Goal: Task Accomplishment & Management: Complete application form

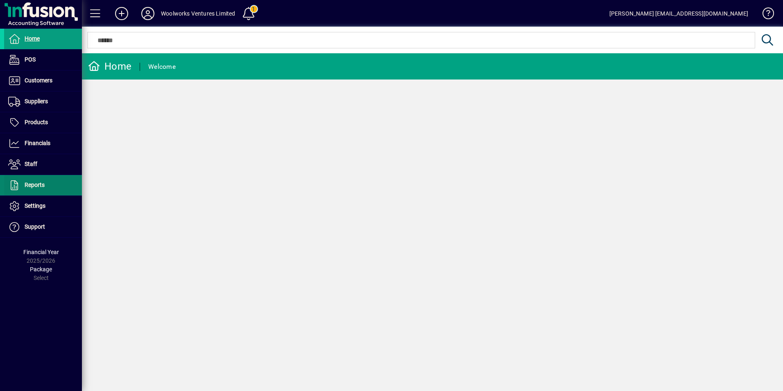
click at [53, 186] on span at bounding box center [43, 185] width 78 height 20
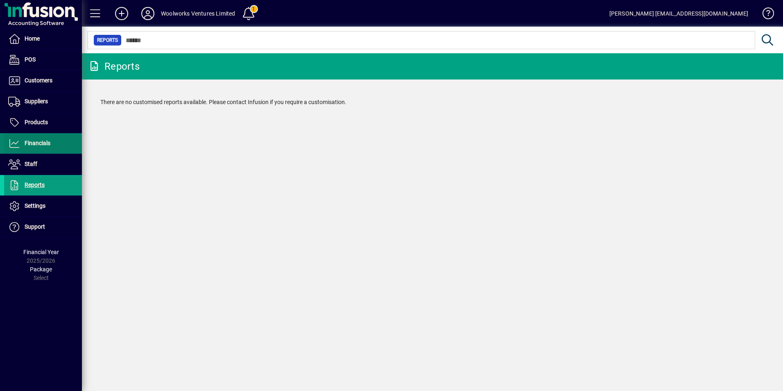
click at [41, 144] on span "Financials" at bounding box center [38, 143] width 26 height 7
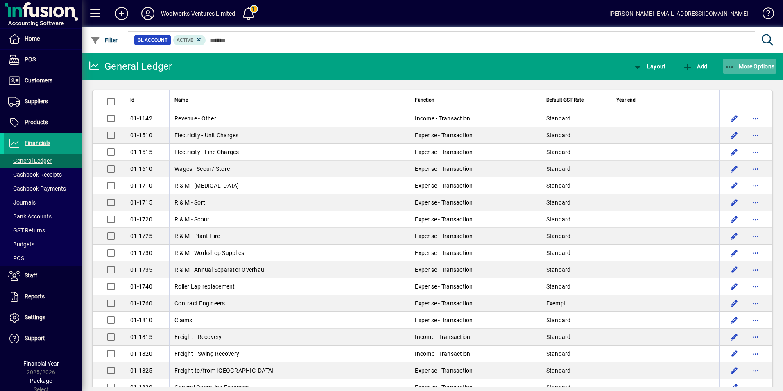
click at [745, 63] on span "More Options" at bounding box center [750, 66] width 50 height 7
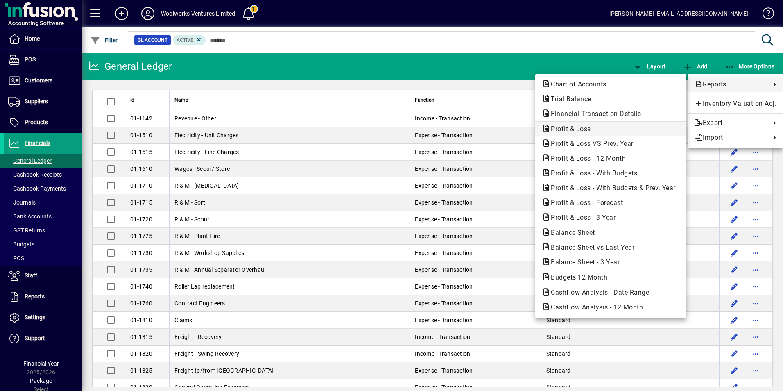
click at [564, 126] on span "Profit & Loss" at bounding box center [568, 129] width 53 height 8
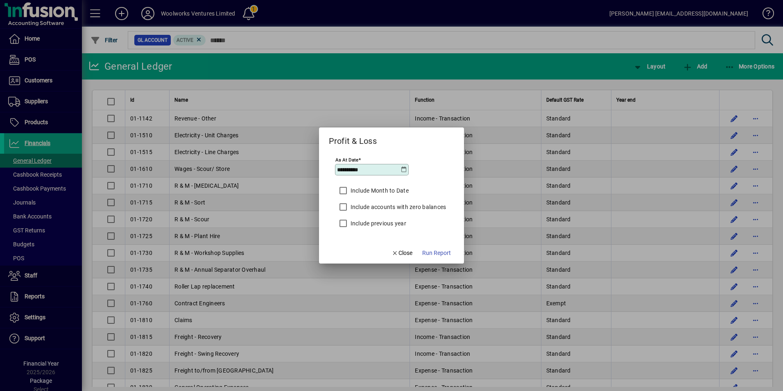
click at [403, 167] on icon at bounding box center [403, 169] width 7 height 7
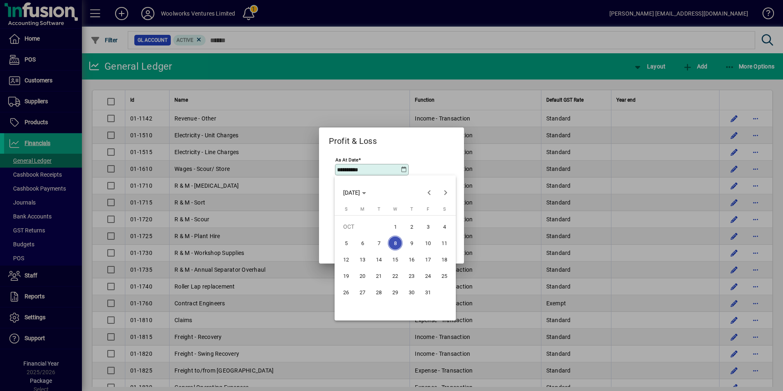
click at [448, 145] on div at bounding box center [391, 195] width 783 height 391
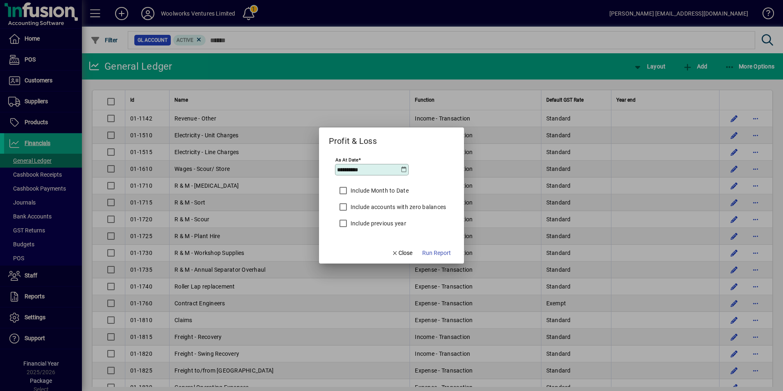
click at [403, 170] on icon at bounding box center [403, 169] width 7 height 7
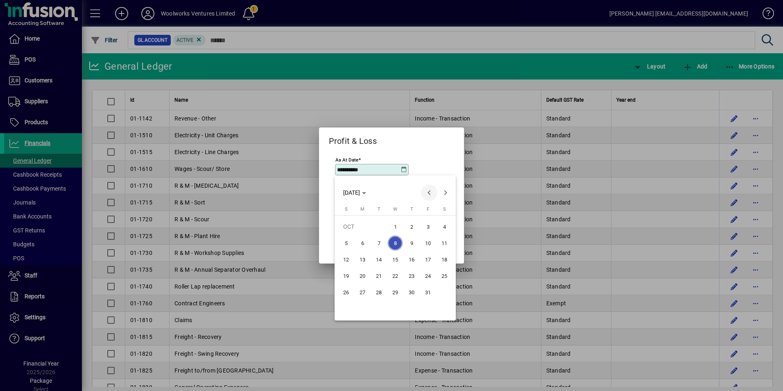
click at [423, 194] on span "Previous month" at bounding box center [429, 192] width 16 height 16
click at [424, 194] on span "Previous month" at bounding box center [429, 192] width 16 height 16
click at [360, 308] on span "30" at bounding box center [362, 308] width 15 height 15
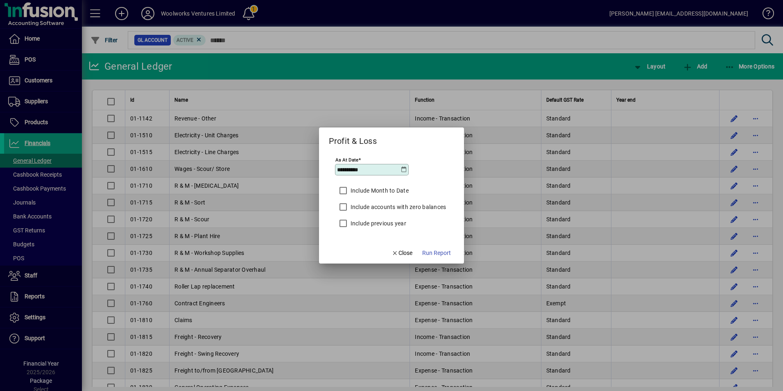
type input "**********"
click at [443, 249] on span "Run Report" at bounding box center [436, 253] width 29 height 9
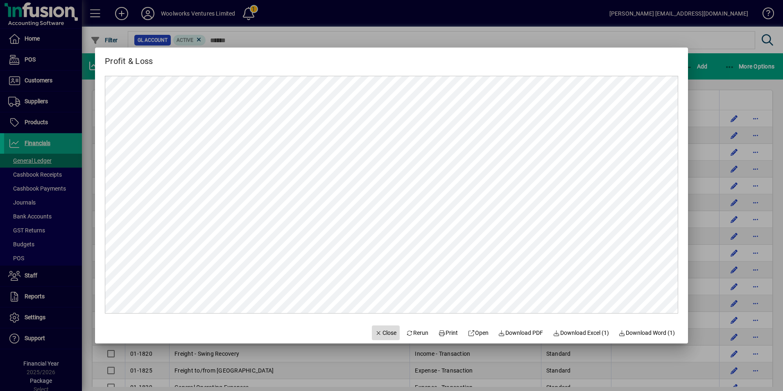
click at [381, 335] on span "Close" at bounding box center [385, 332] width 21 height 9
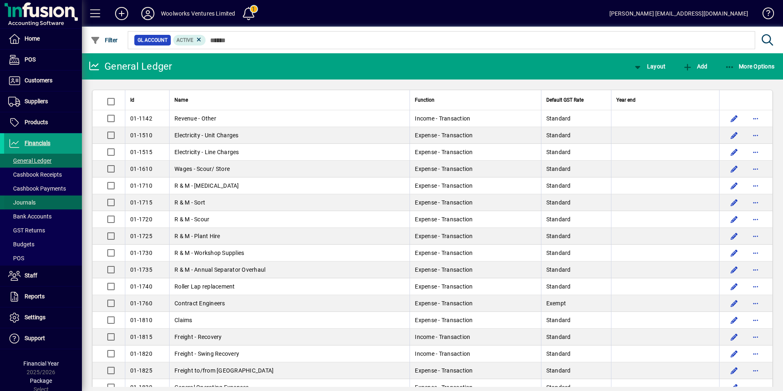
click at [27, 204] on span "Journals" at bounding box center [21, 202] width 27 height 7
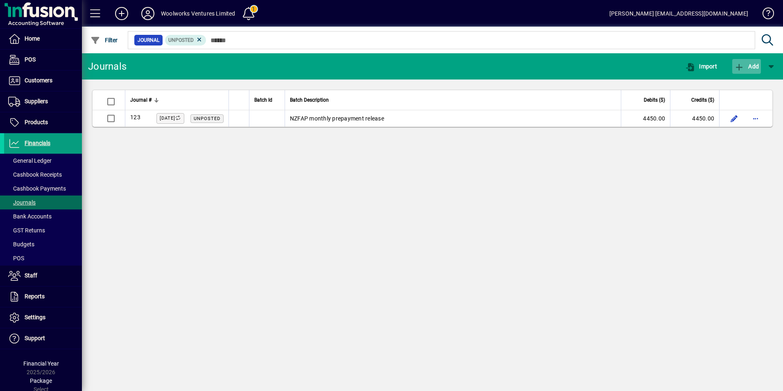
click at [754, 63] on span "Add" at bounding box center [746, 66] width 25 height 7
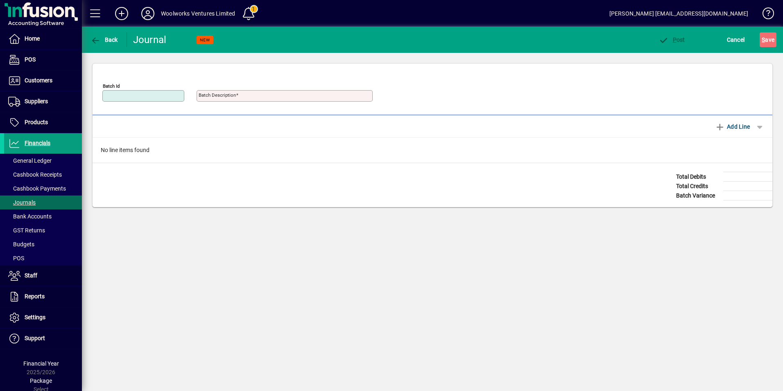
click at [141, 95] on input "Batch Id" at bounding box center [143, 96] width 79 height 7
type input "********"
click at [203, 94] on mat-label "Batch Description" at bounding box center [217, 95] width 37 height 6
click at [203, 94] on input "Batch Description" at bounding box center [286, 96] width 174 height 7
type input "**********"
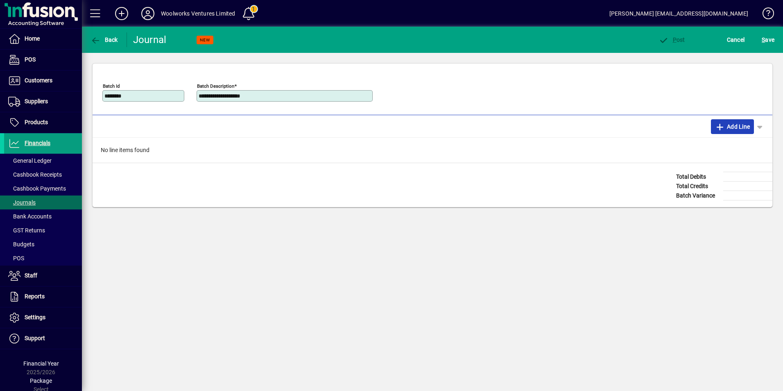
click at [746, 126] on span "Add Line" at bounding box center [732, 126] width 35 height 13
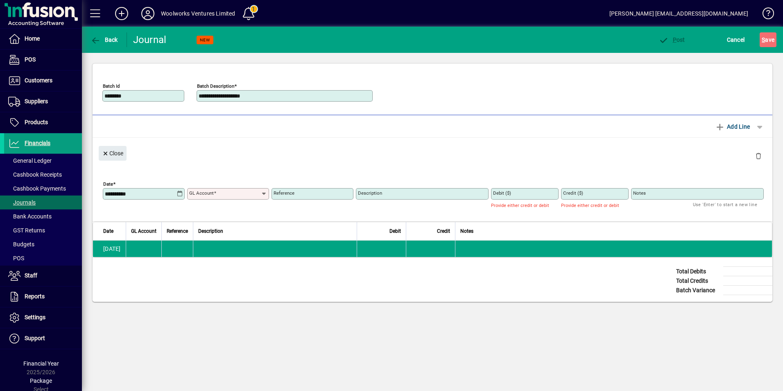
click at [181, 194] on icon at bounding box center [179, 193] width 7 height 7
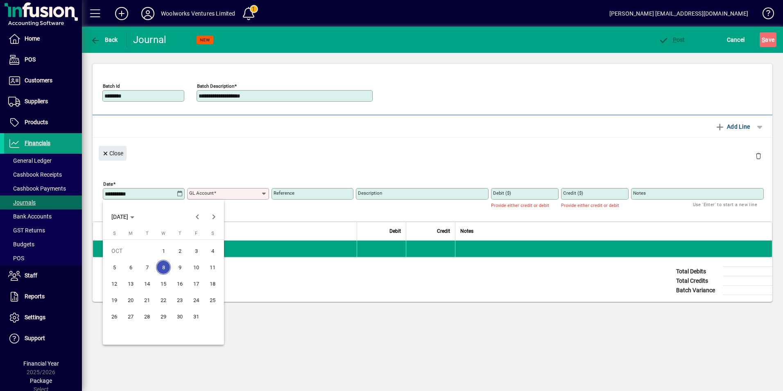
click at [306, 141] on div at bounding box center [391, 195] width 783 height 391
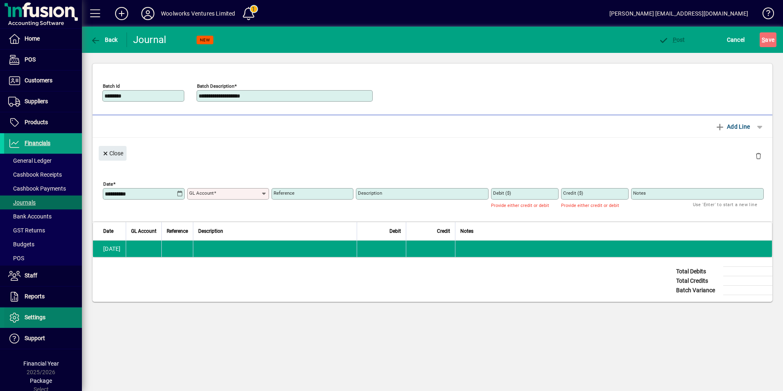
click at [38, 321] on span "Settings" at bounding box center [24, 317] width 41 height 10
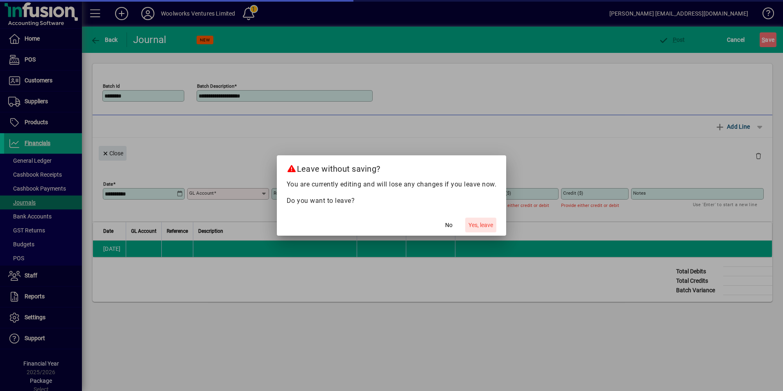
click at [479, 227] on span "Yes, leave" at bounding box center [480, 225] width 25 height 9
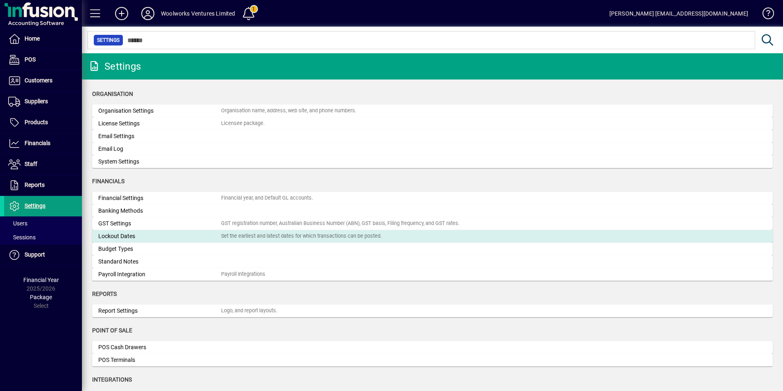
click at [121, 237] on div "Lockout Dates" at bounding box center [159, 236] width 123 height 9
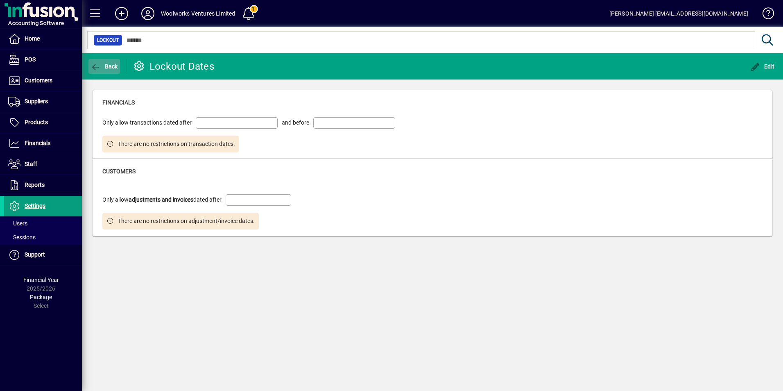
click at [105, 69] on span "Back" at bounding box center [103, 66] width 27 height 7
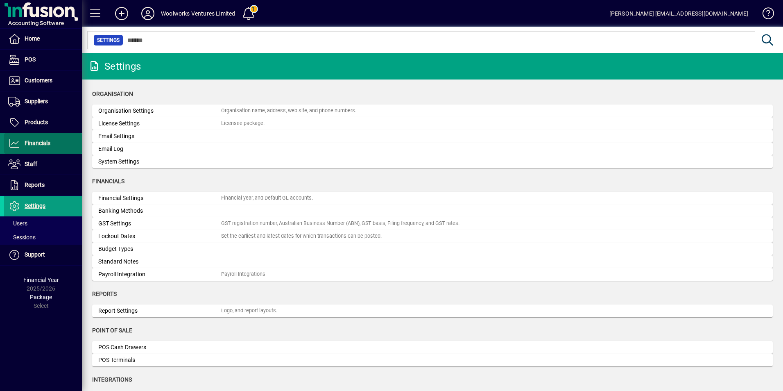
click at [49, 141] on span "Financials" at bounding box center [38, 143] width 26 height 7
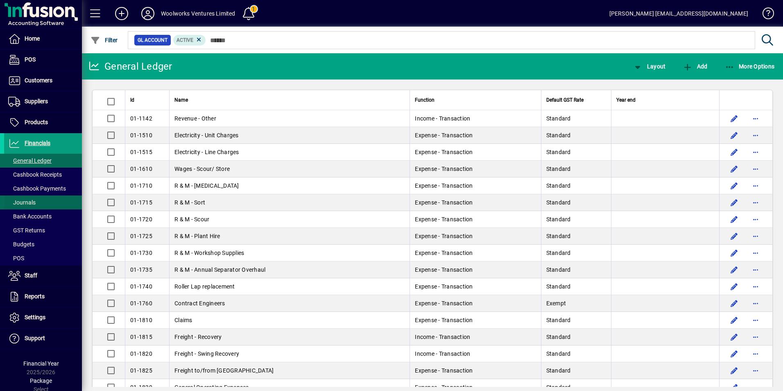
click at [33, 201] on span "Journals" at bounding box center [21, 202] width 27 height 7
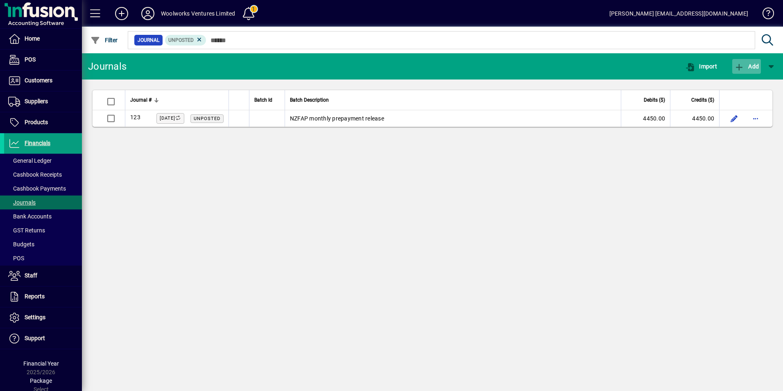
click at [750, 66] on span "Add" at bounding box center [746, 66] width 25 height 7
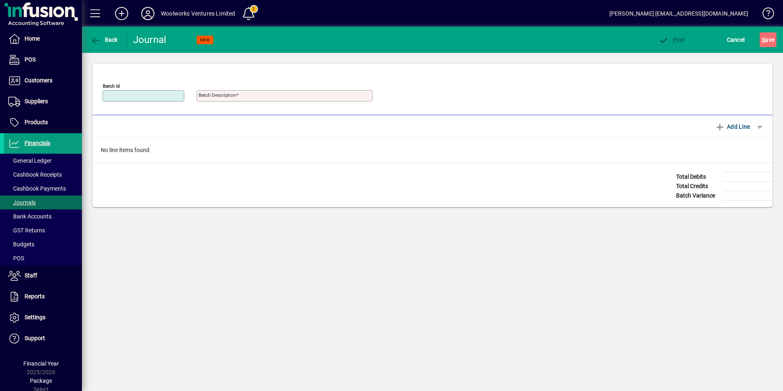
click at [129, 95] on input "Batch Id" at bounding box center [143, 96] width 79 height 7
type input "********"
type input "**********"
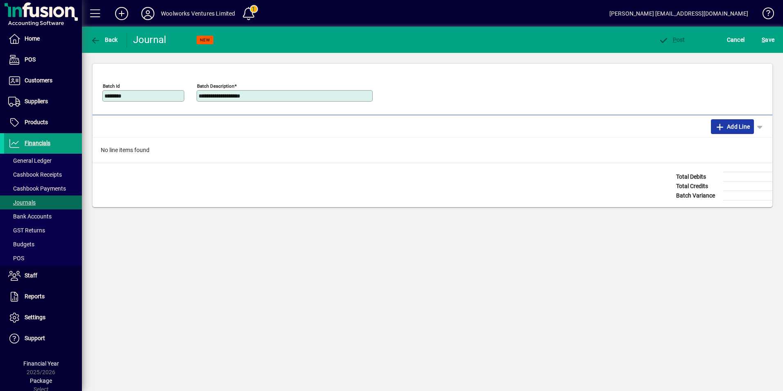
click at [715, 128] on icon "button" at bounding box center [720, 127] width 10 height 8
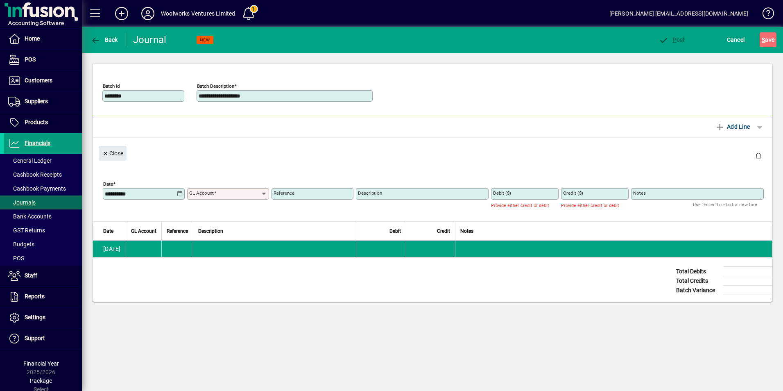
click at [183, 193] on icon at bounding box center [179, 193] width 7 height 7
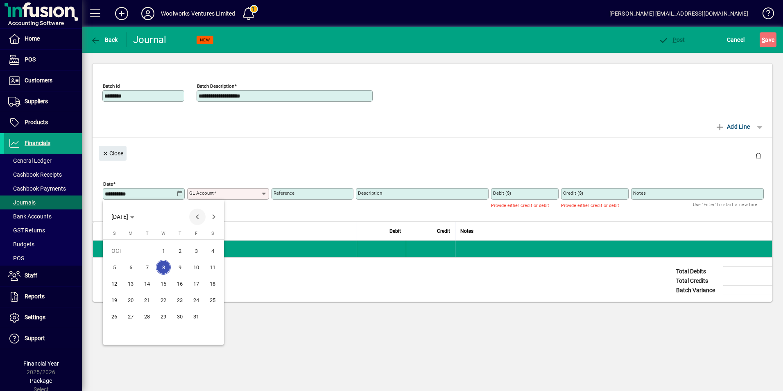
click at [194, 213] on span "Previous month" at bounding box center [197, 216] width 16 height 16
click at [132, 335] on span "30" at bounding box center [130, 332] width 15 height 15
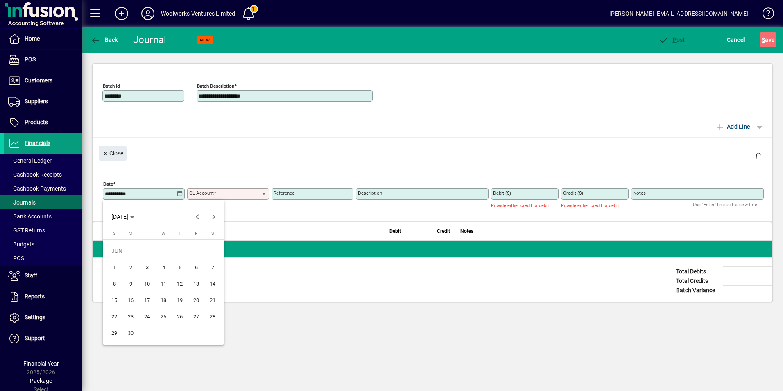
type input "**********"
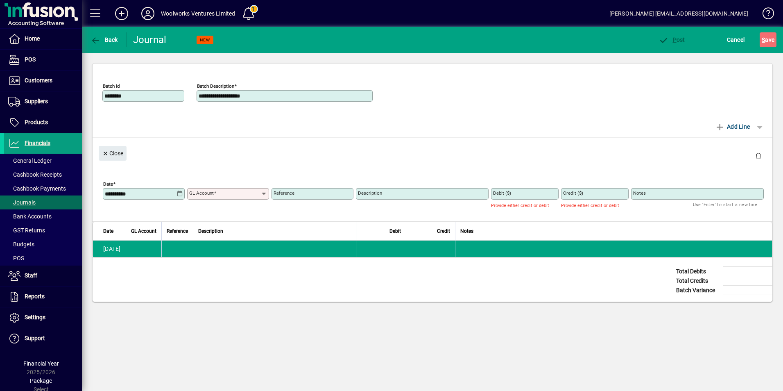
click at [236, 194] on input "GL Account" at bounding box center [225, 193] width 72 height 7
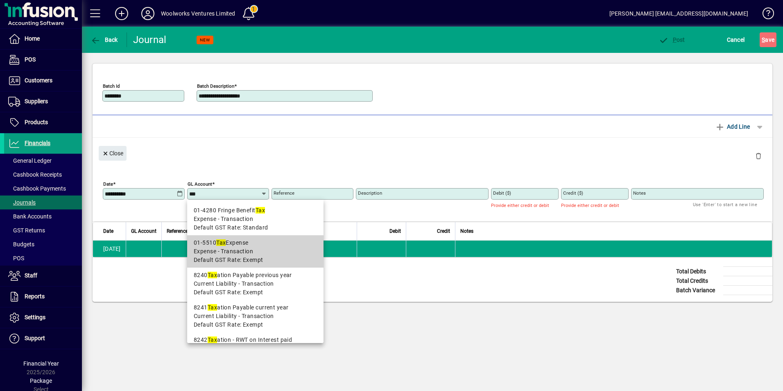
click at [231, 247] on span "Expense - Transaction" at bounding box center [223, 251] width 59 height 9
type input "**********"
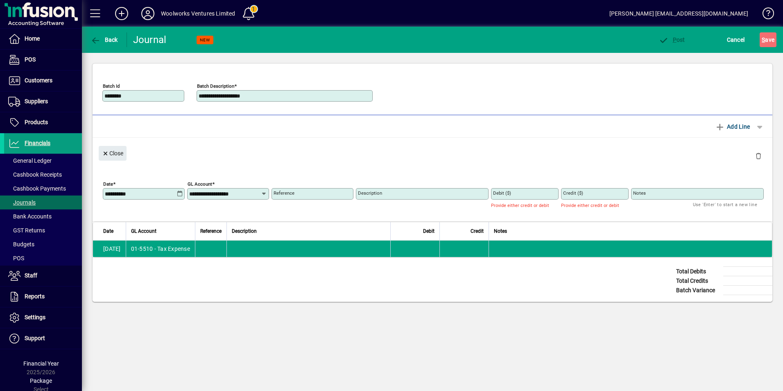
click at [296, 195] on input "Reference" at bounding box center [313, 193] width 79 height 7
type input "**********"
click at [395, 195] on input "Description" at bounding box center [423, 193] width 130 height 7
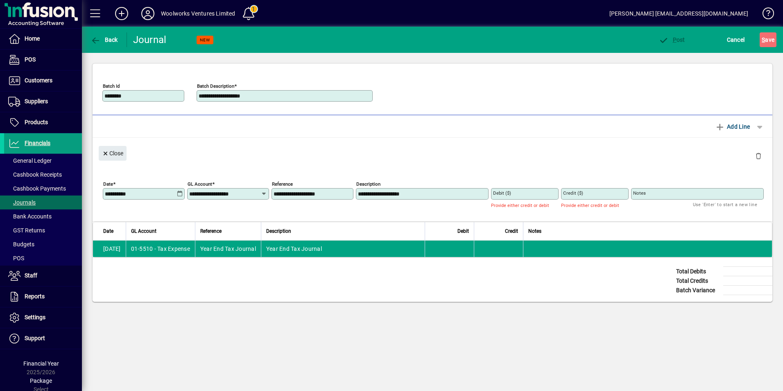
type input "**********"
click at [500, 194] on mat-label "Debit ($)" at bounding box center [502, 193] width 18 height 6
click at [500, 194] on input "Debit ($)" at bounding box center [525, 193] width 65 height 7
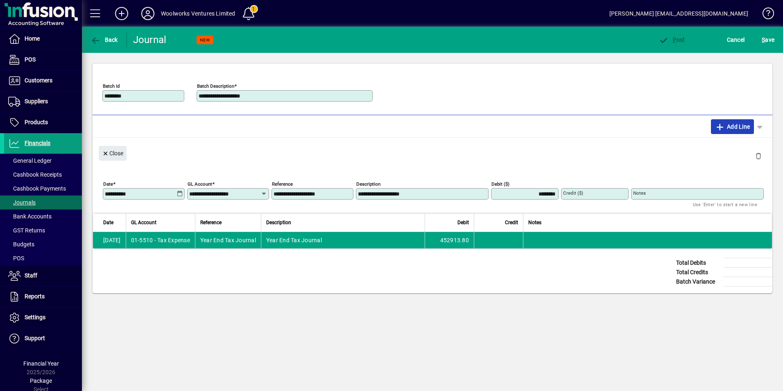
type input "*********"
click at [744, 124] on span "Add Line" at bounding box center [732, 126] width 35 height 13
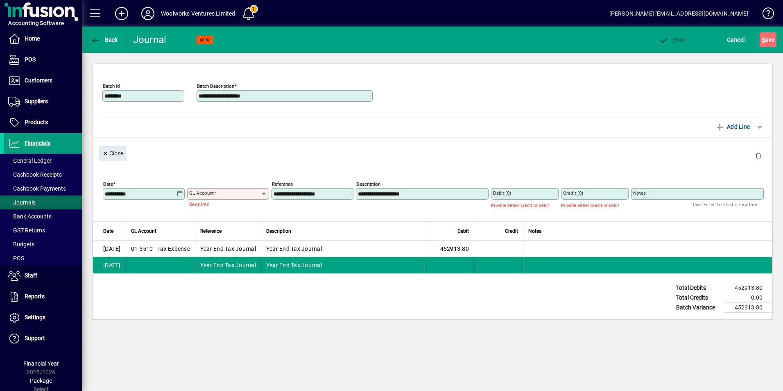
click at [215, 192] on span at bounding box center [215, 193] width 2 height 6
click at [215, 192] on input "GL Account" at bounding box center [225, 193] width 72 height 7
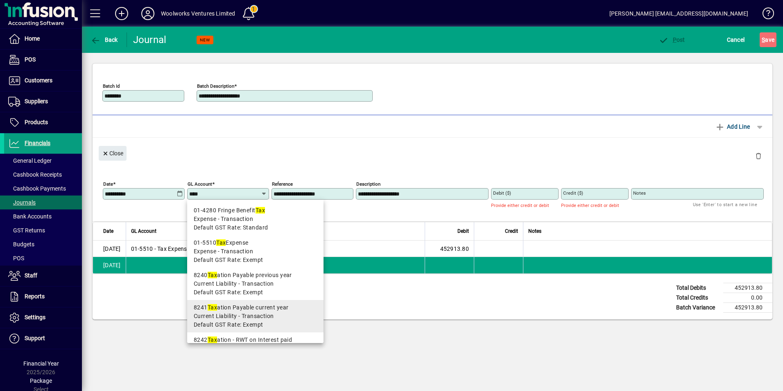
click at [244, 309] on div "8241 Tax ation Payable current year" at bounding box center [255, 307] width 123 height 9
type input "**********"
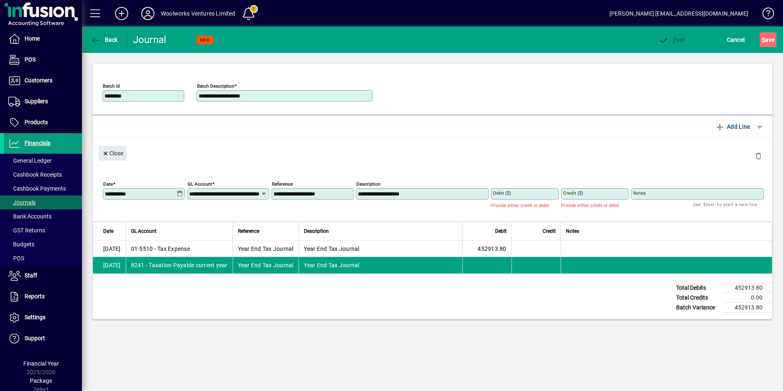
click at [573, 192] on mat-label "Credit ($)" at bounding box center [573, 193] width 20 height 6
click at [573, 192] on input "Credit ($)" at bounding box center [595, 193] width 65 height 7
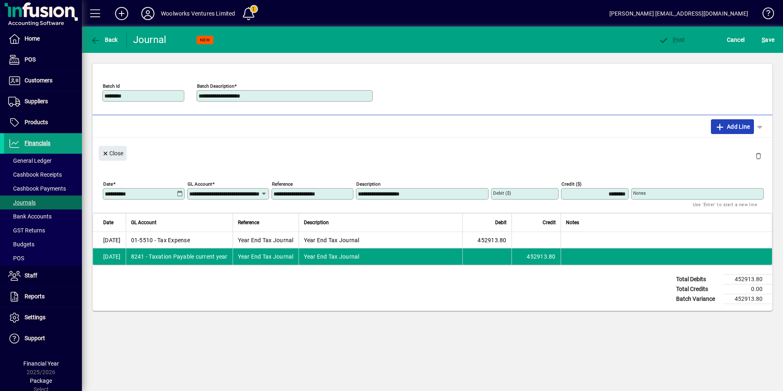
type input "*********"
click at [735, 129] on span "Add Line" at bounding box center [732, 126] width 35 height 13
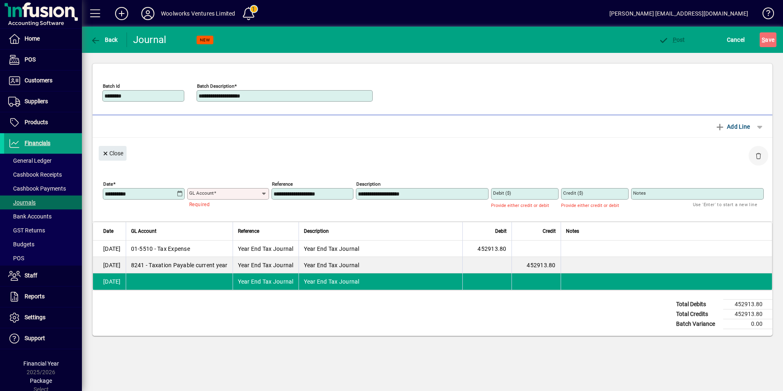
click at [755, 152] on span "button" at bounding box center [759, 156] width 20 height 20
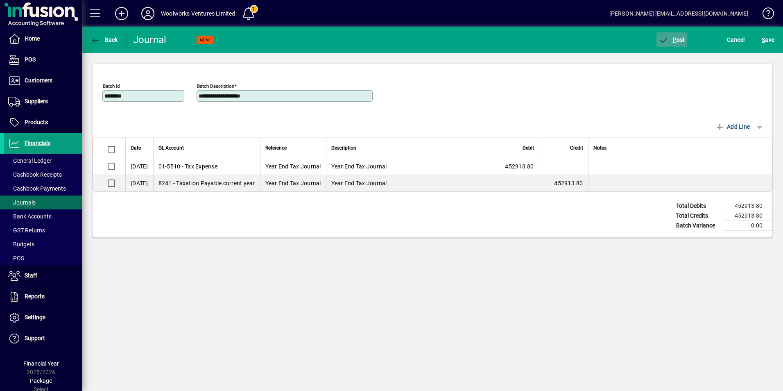
click at [677, 39] on span "P ost" at bounding box center [671, 39] width 27 height 7
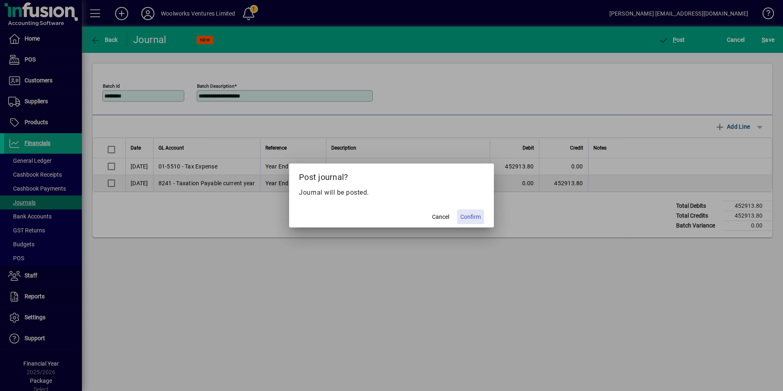
click at [473, 217] on span "Confirm" at bounding box center [470, 217] width 20 height 9
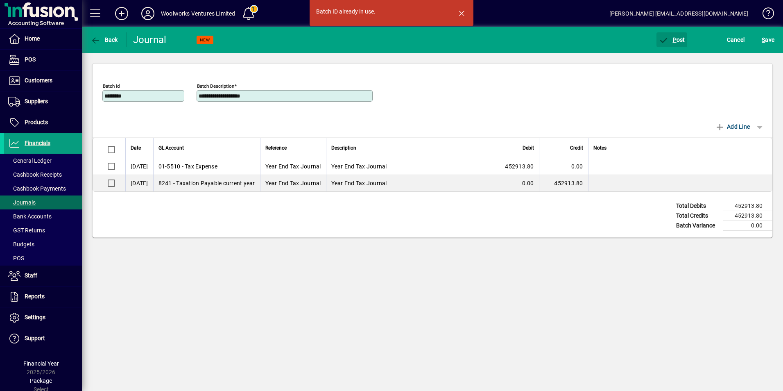
click at [144, 95] on input "********" at bounding box center [143, 96] width 79 height 7
type input "********"
click at [682, 39] on span "P ost" at bounding box center [671, 39] width 27 height 7
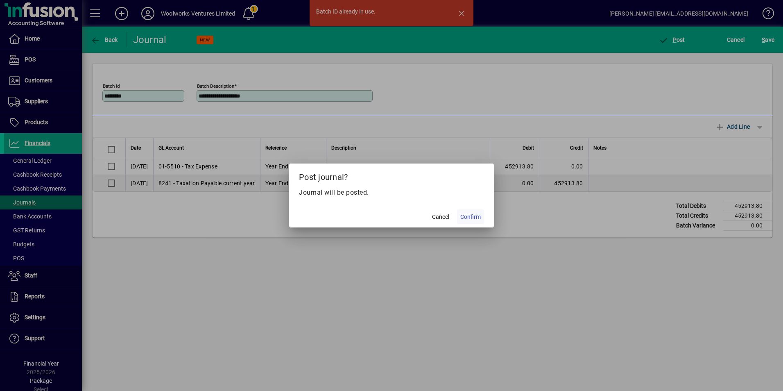
click at [476, 219] on span "Confirm" at bounding box center [470, 217] width 20 height 9
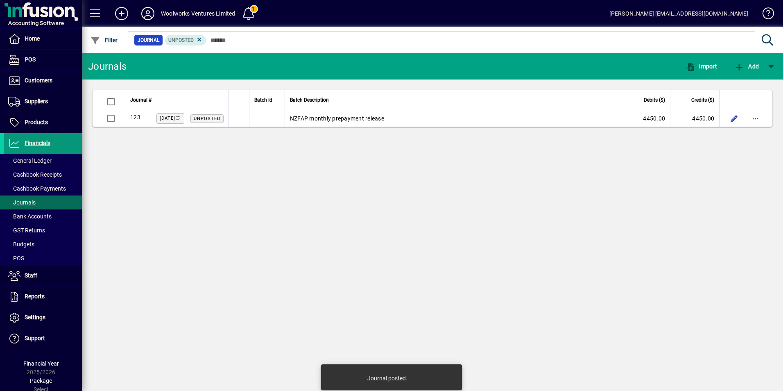
click at [35, 142] on span "Financials" at bounding box center [38, 143] width 26 height 7
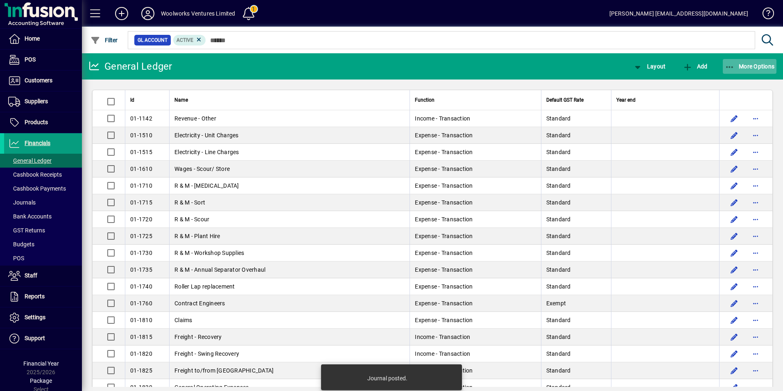
click at [750, 68] on span "More Options" at bounding box center [750, 66] width 50 height 7
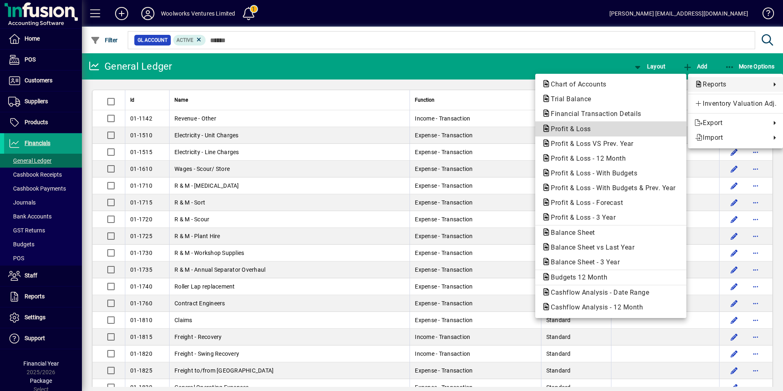
click at [575, 130] on span "Profit & Loss" at bounding box center [568, 129] width 53 height 8
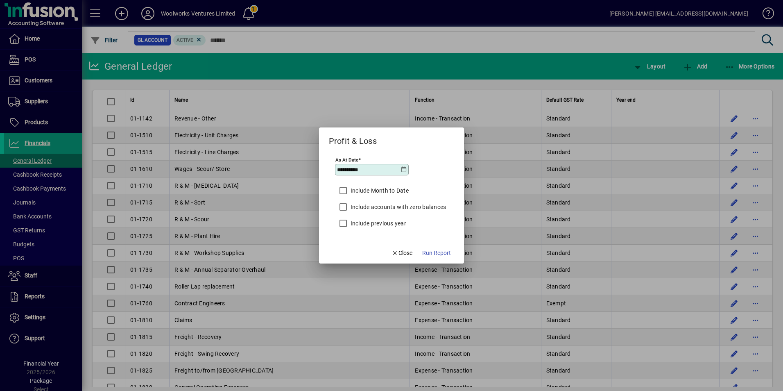
click at [404, 170] on icon at bounding box center [403, 169] width 7 height 7
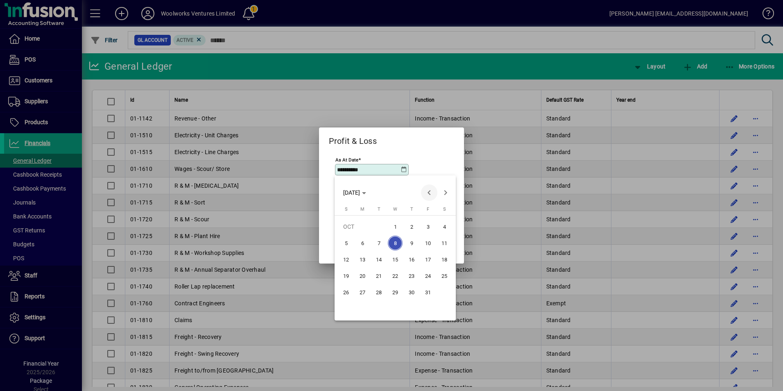
click at [432, 193] on span "Previous month" at bounding box center [429, 192] width 16 height 16
click at [366, 310] on span "30" at bounding box center [362, 308] width 15 height 15
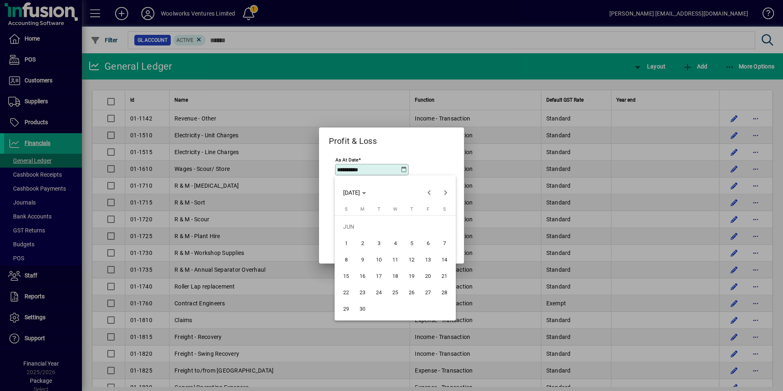
type input "**********"
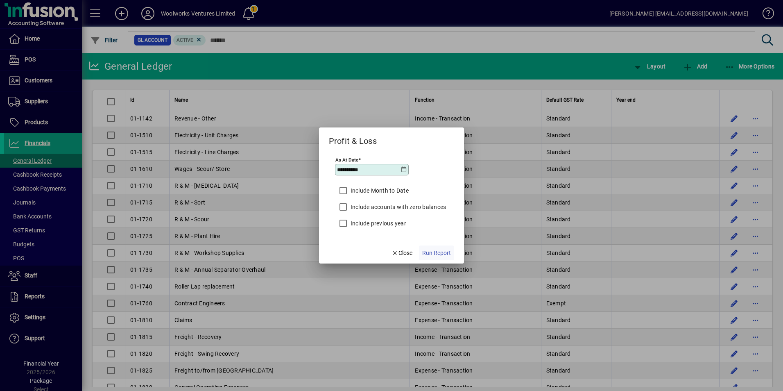
click at [432, 256] on span "Run Report" at bounding box center [436, 253] width 29 height 9
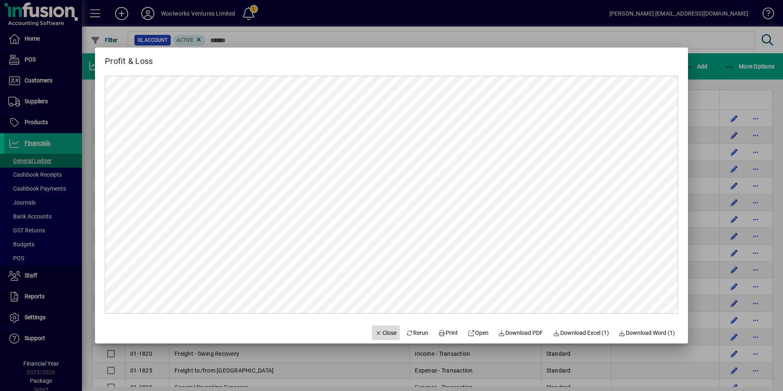
click at [375, 335] on span "Close" at bounding box center [385, 332] width 21 height 9
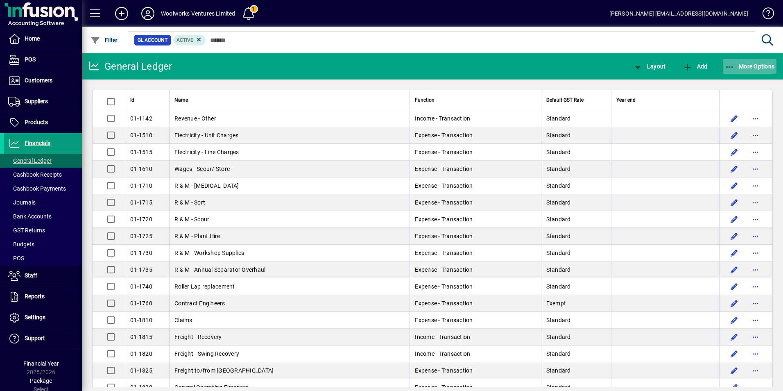
click at [740, 67] on span "More Options" at bounding box center [750, 66] width 50 height 7
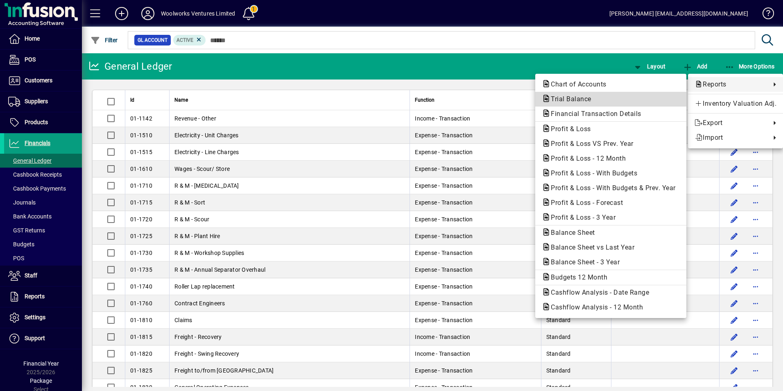
click at [578, 97] on span "Trial Balance" at bounding box center [569, 99] width 54 height 8
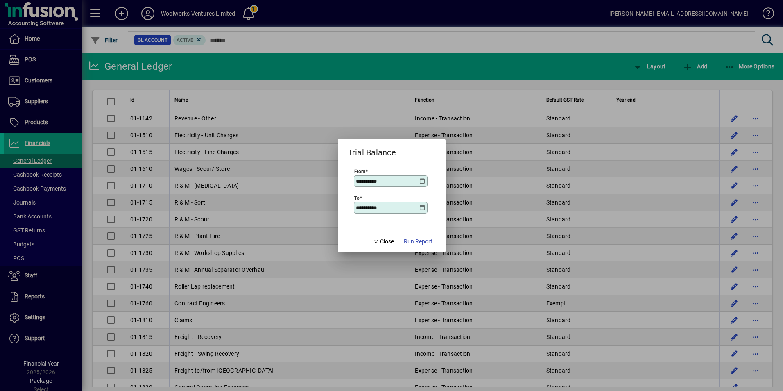
click at [422, 180] on icon at bounding box center [422, 181] width 7 height 7
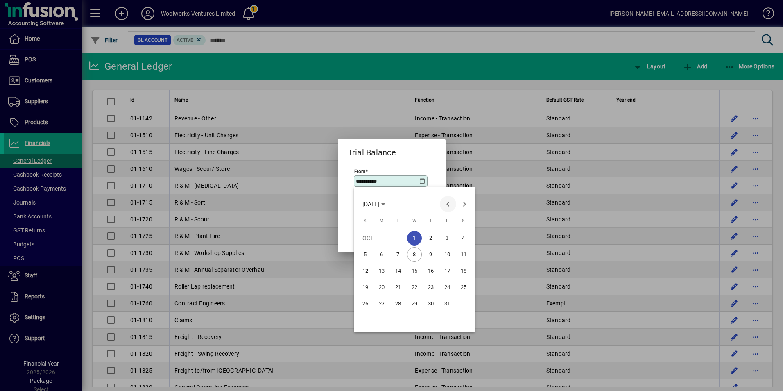
click at [448, 203] on span "Previous month" at bounding box center [448, 204] width 16 height 16
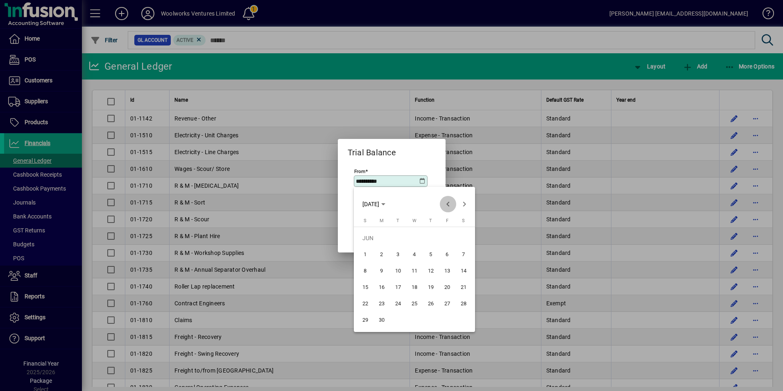
click at [448, 203] on span "Previous month" at bounding box center [448, 204] width 16 height 16
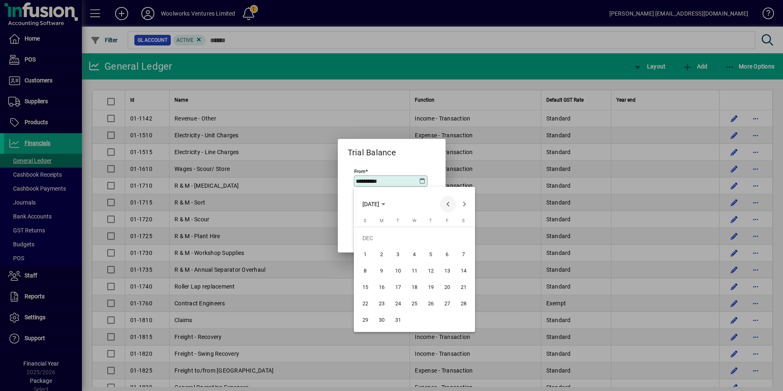
click at [448, 203] on span "Previous month" at bounding box center [448, 204] width 16 height 16
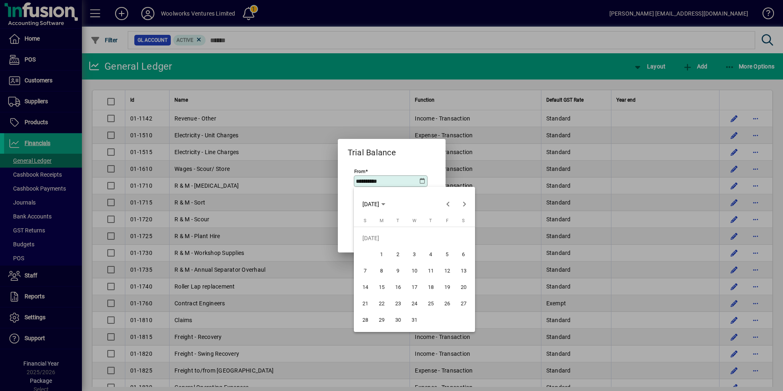
click at [385, 251] on span "1" at bounding box center [381, 254] width 15 height 15
type input "**********"
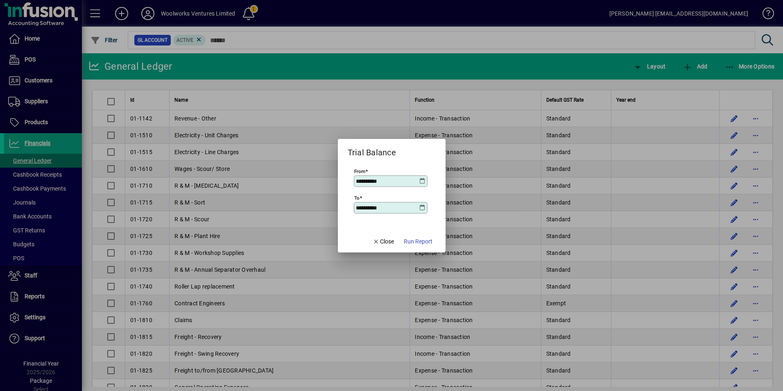
click at [424, 205] on icon at bounding box center [422, 207] width 7 height 7
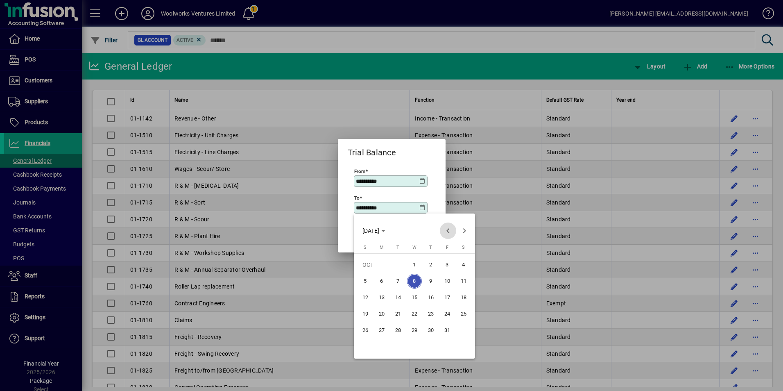
click at [450, 227] on span "Previous month" at bounding box center [448, 230] width 16 height 16
click at [449, 227] on span "Previous month" at bounding box center [448, 230] width 16 height 16
click at [448, 227] on span "Previous month" at bounding box center [448, 230] width 16 height 16
click at [386, 349] on span "30" at bounding box center [381, 346] width 15 height 15
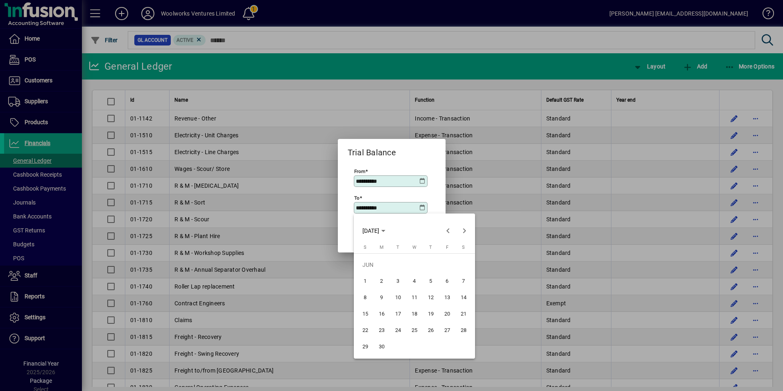
type input "**********"
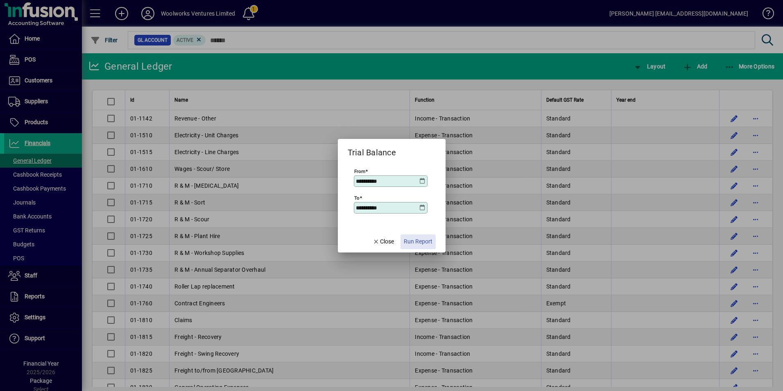
click at [419, 242] on span "Run Report" at bounding box center [418, 241] width 29 height 9
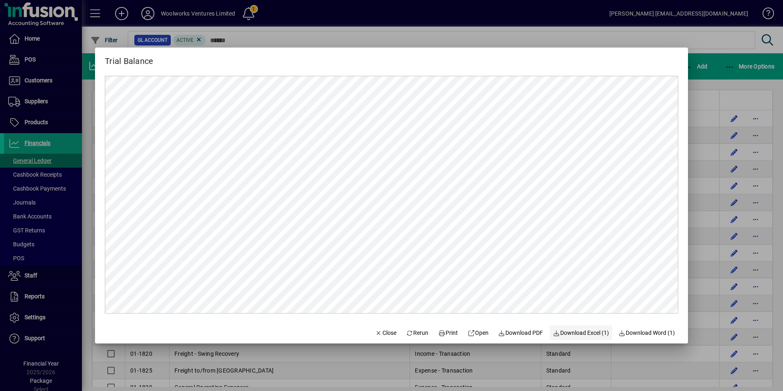
click at [577, 332] on span "Download Excel (1)" at bounding box center [581, 332] width 56 height 9
